Goal: Information Seeking & Learning: Learn about a topic

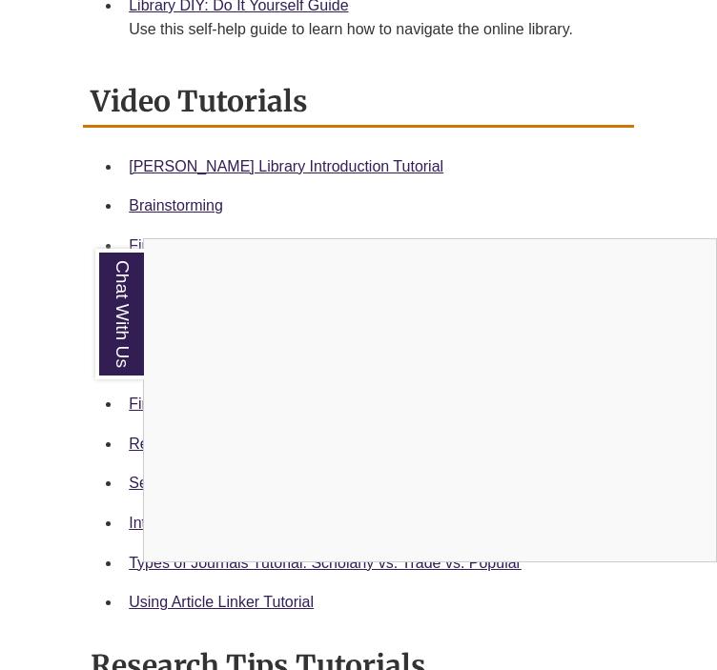
scroll to position [953, 0]
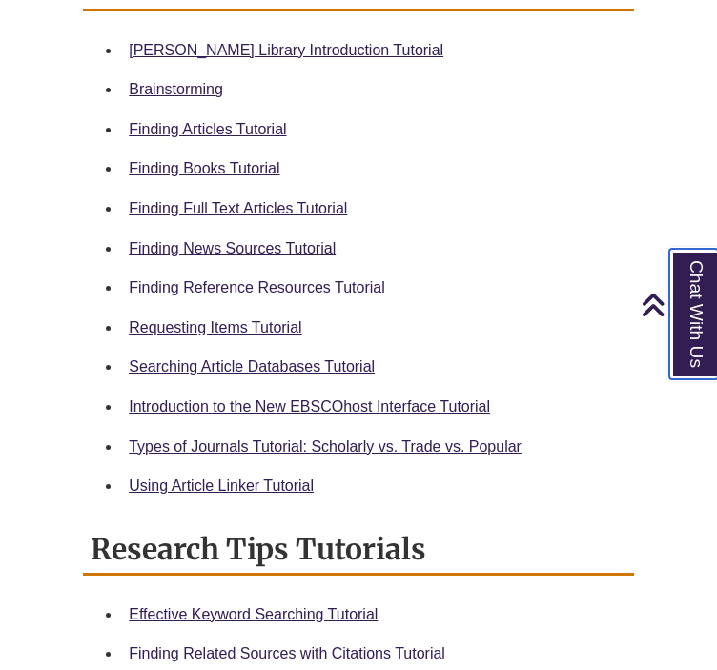
click at [677, 309] on link "Chat With Us" at bounding box center [693, 314] width 49 height 131
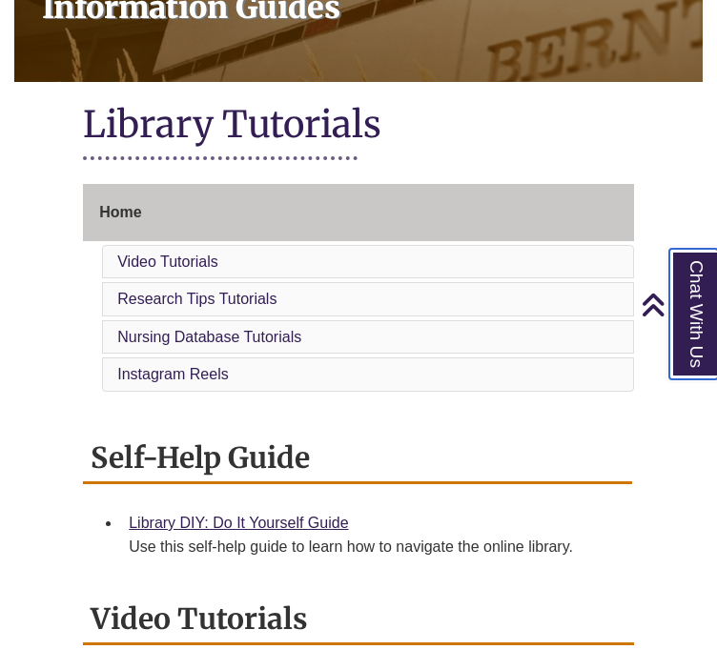
scroll to position [286, 0]
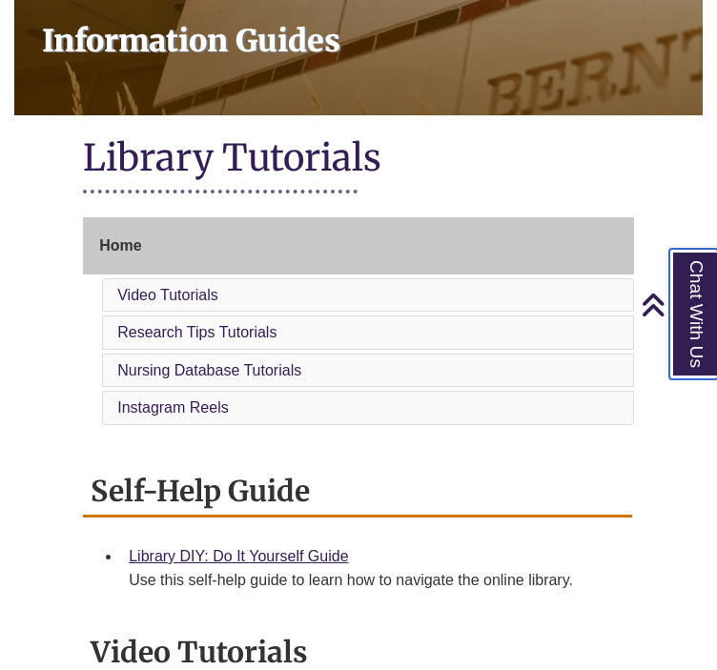
click at [684, 338] on link "Chat With Us" at bounding box center [693, 314] width 49 height 131
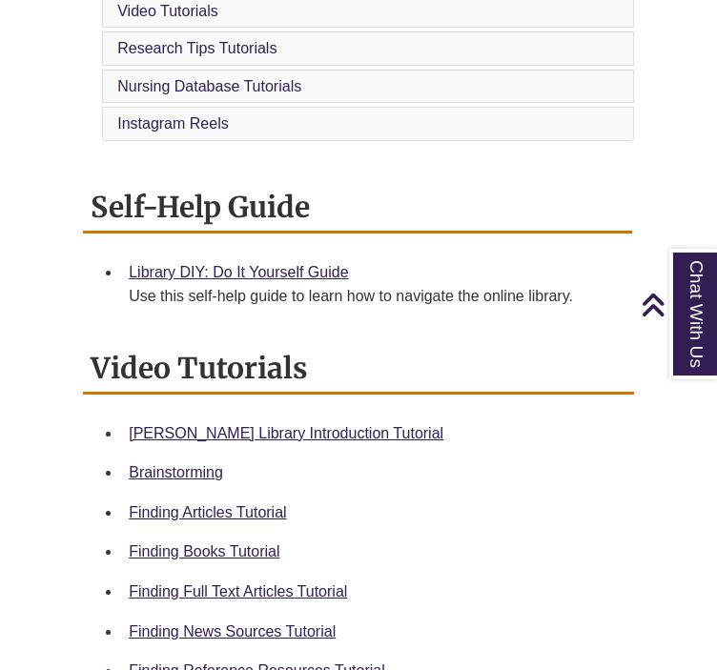
scroll to position [572, 0]
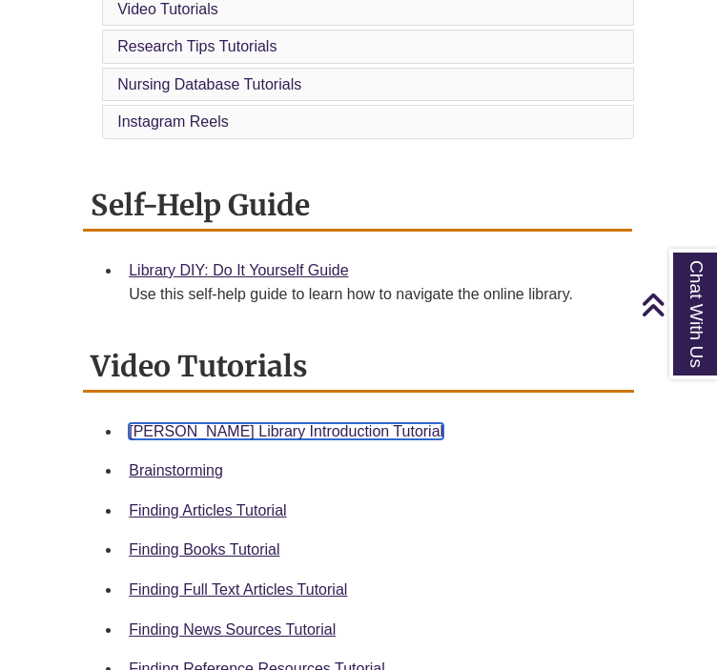
click at [278, 426] on link "[PERSON_NAME] Library Introduction Tutorial" at bounding box center [286, 431] width 315 height 16
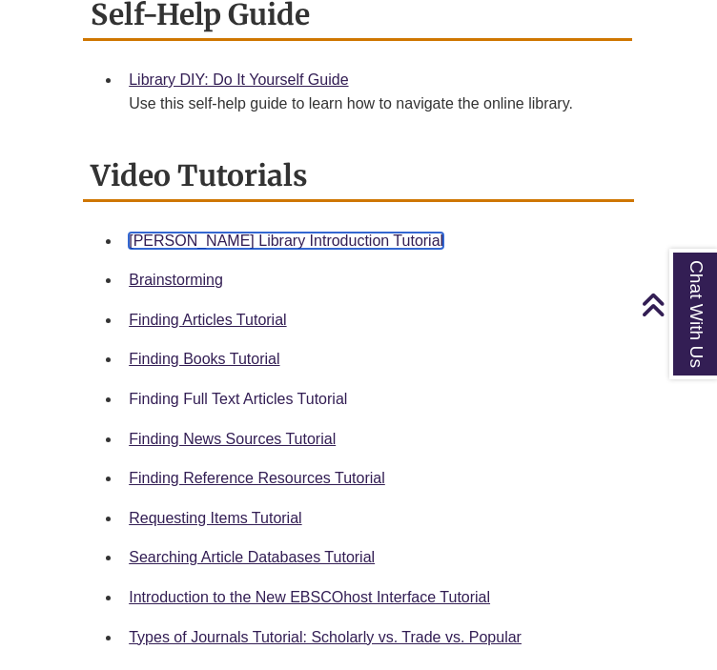
scroll to position [858, 0]
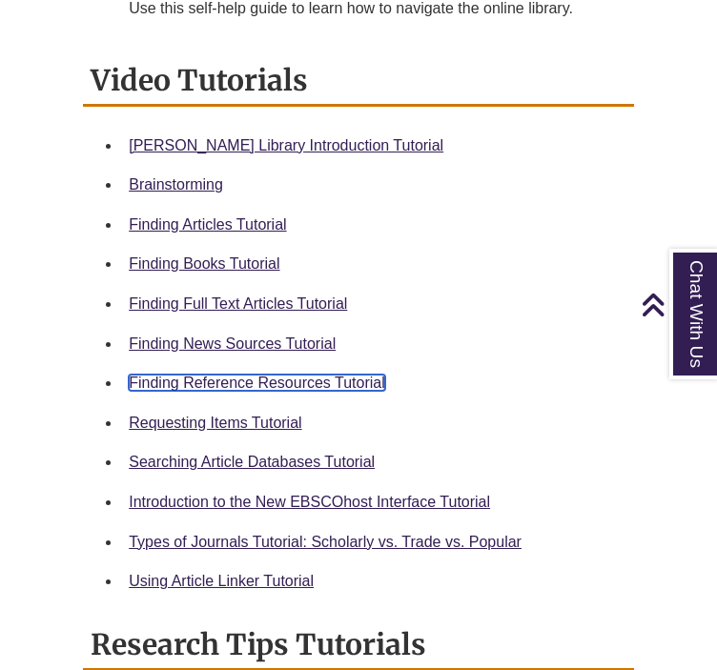
click at [316, 377] on link "Finding Reference Resources Tutorial" at bounding box center [257, 383] width 256 height 16
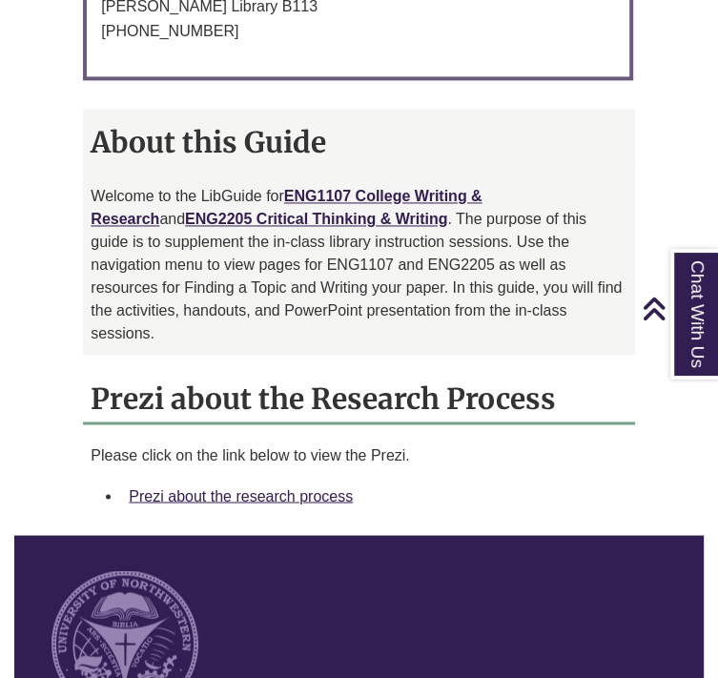
scroll to position [1620, 0]
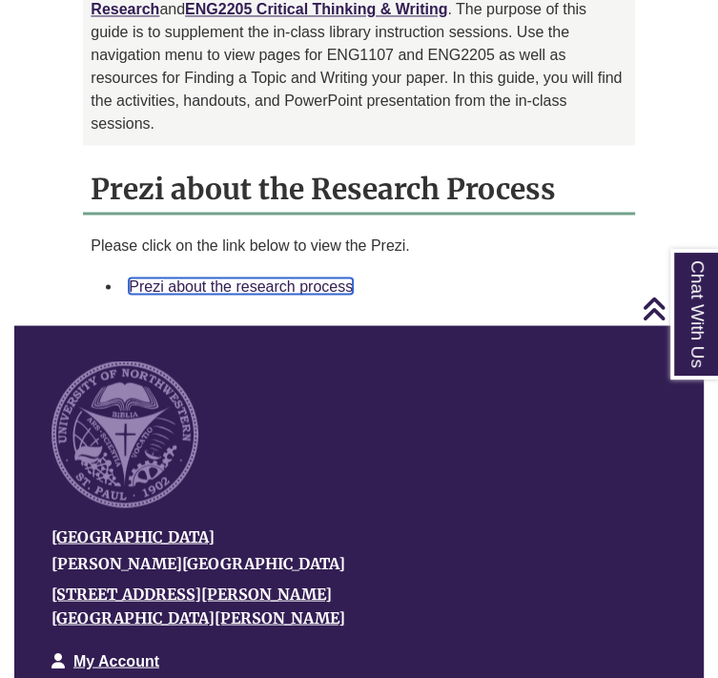
click at [325, 277] on link "Prezi about the research process" at bounding box center [241, 285] width 224 height 16
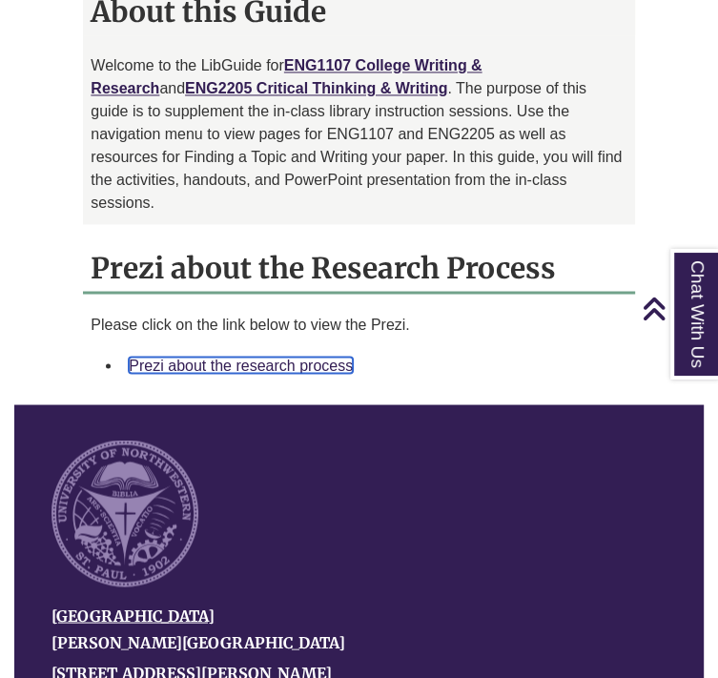
scroll to position [1430, 0]
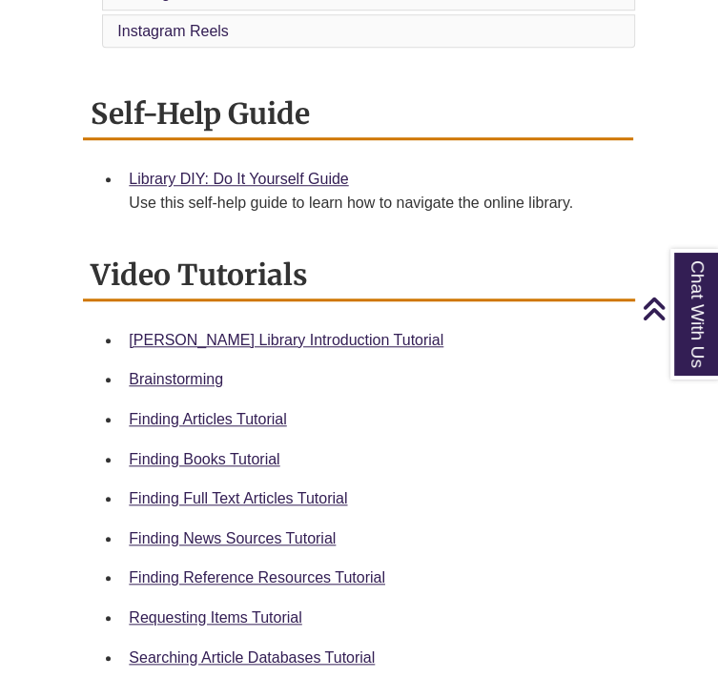
scroll to position [762, 0]
